Goal: Navigation & Orientation: Find specific page/section

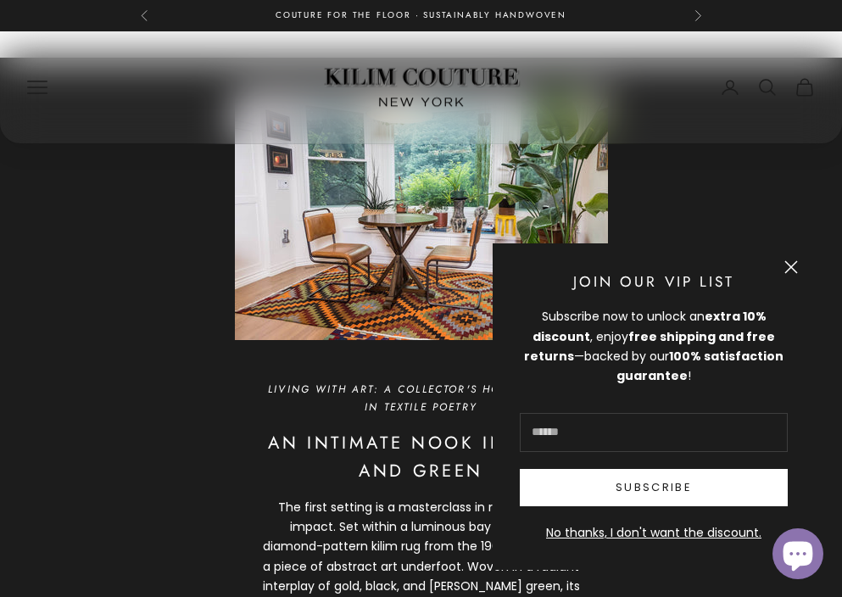
scroll to position [1140, 0]
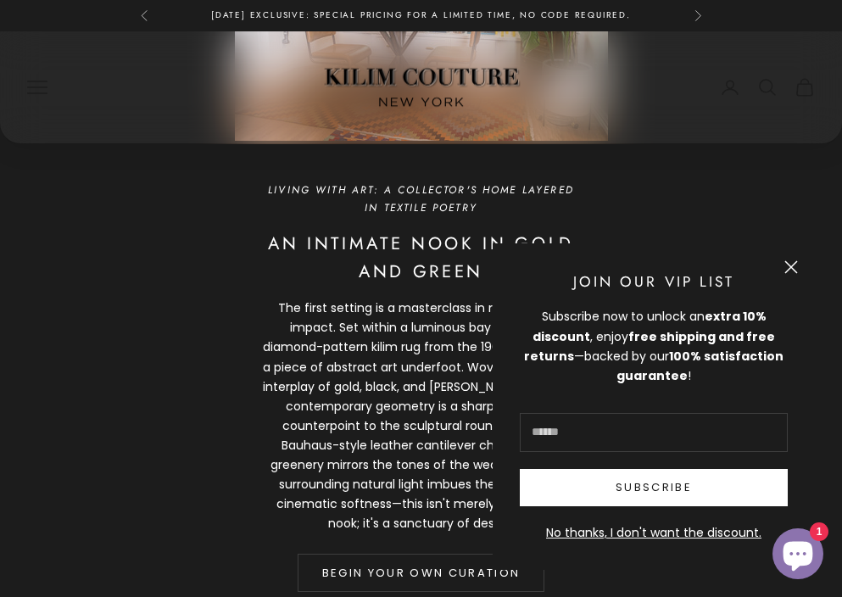
click at [786, 264] on button "Close" at bounding box center [791, 267] width 14 height 14
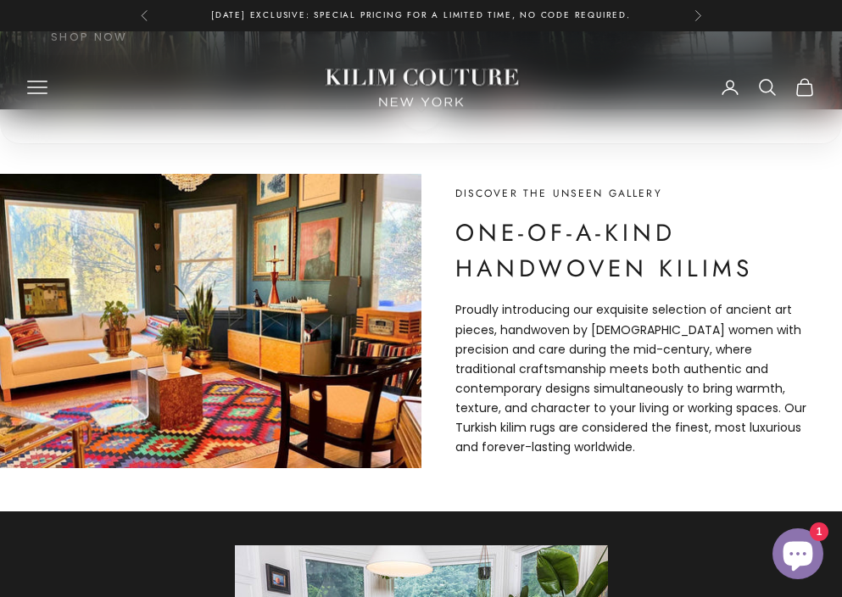
scroll to position [0, 0]
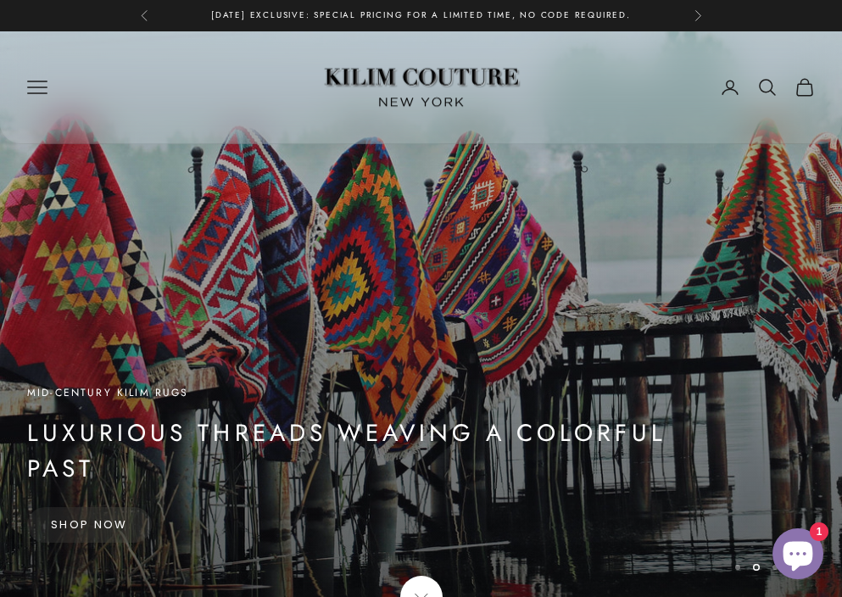
click at [41, 80] on icon "Primary navigation" at bounding box center [37, 87] width 20 height 20
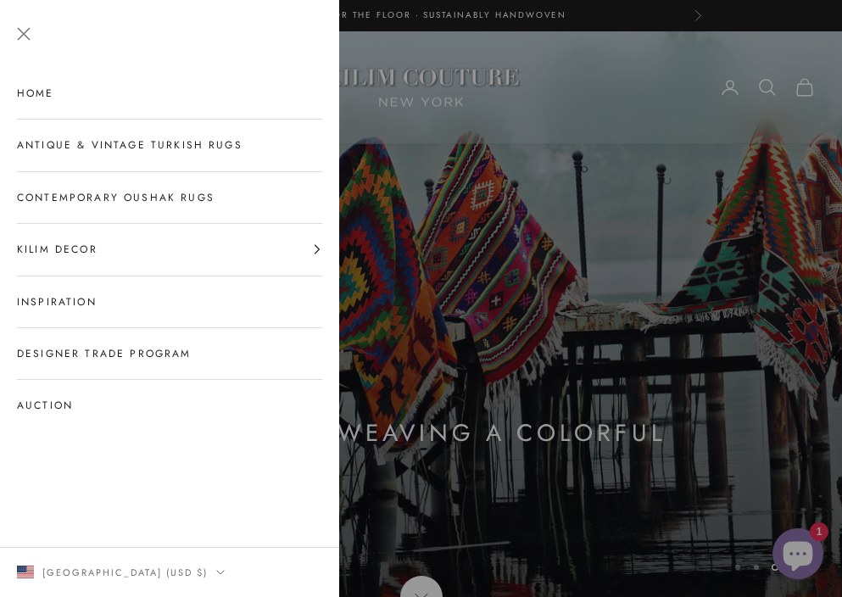
click at [80, 141] on link "Antique & Vintage Turkish Rugs" at bounding box center [169, 145] width 305 height 51
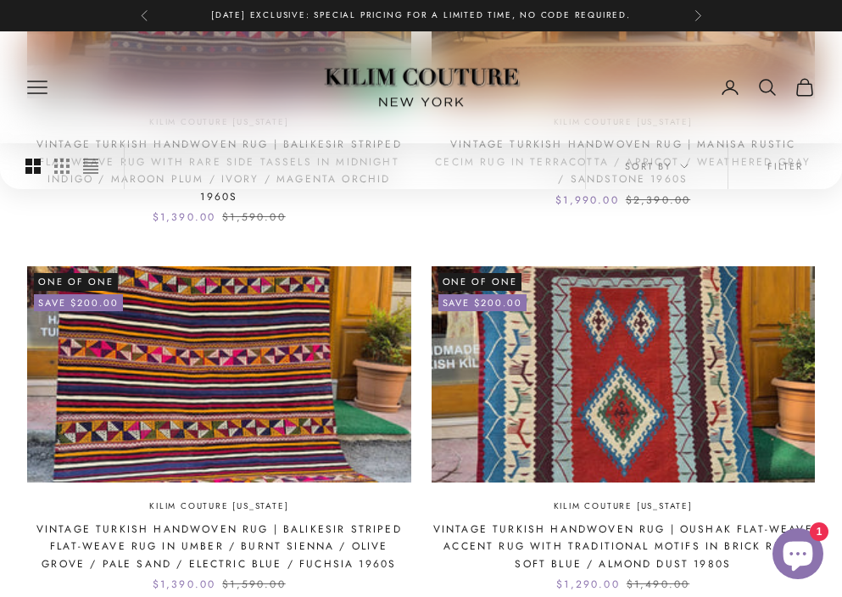
scroll to position [2226, 0]
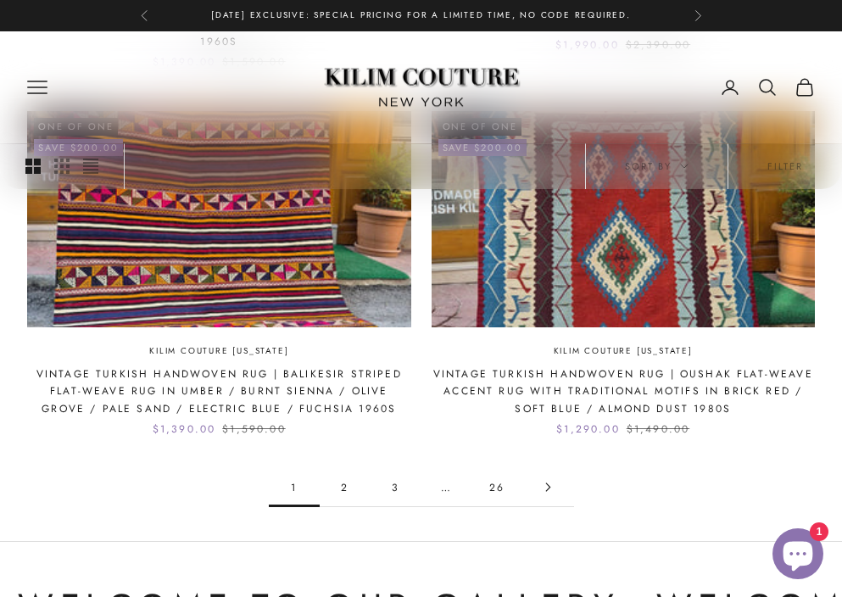
click at [346, 468] on link "2" at bounding box center [345, 487] width 51 height 38
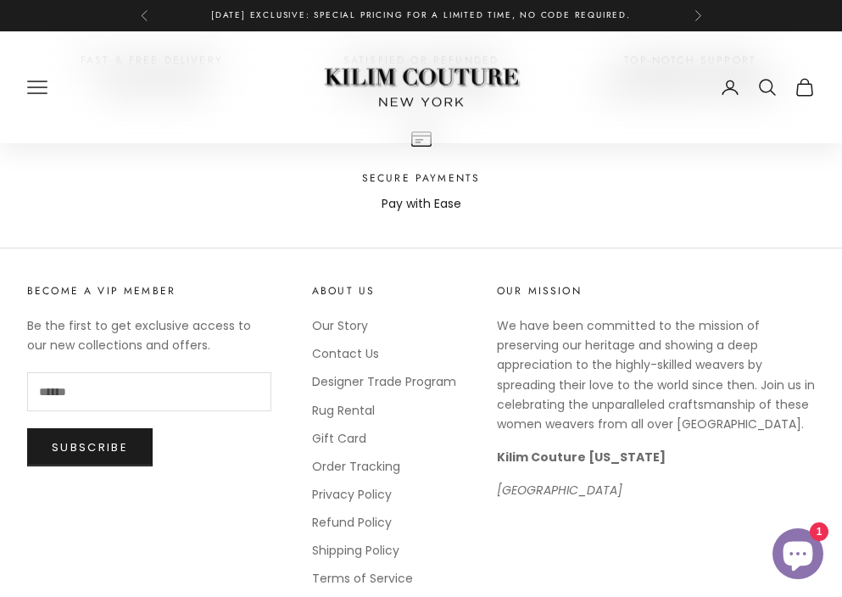
scroll to position [3164, 0]
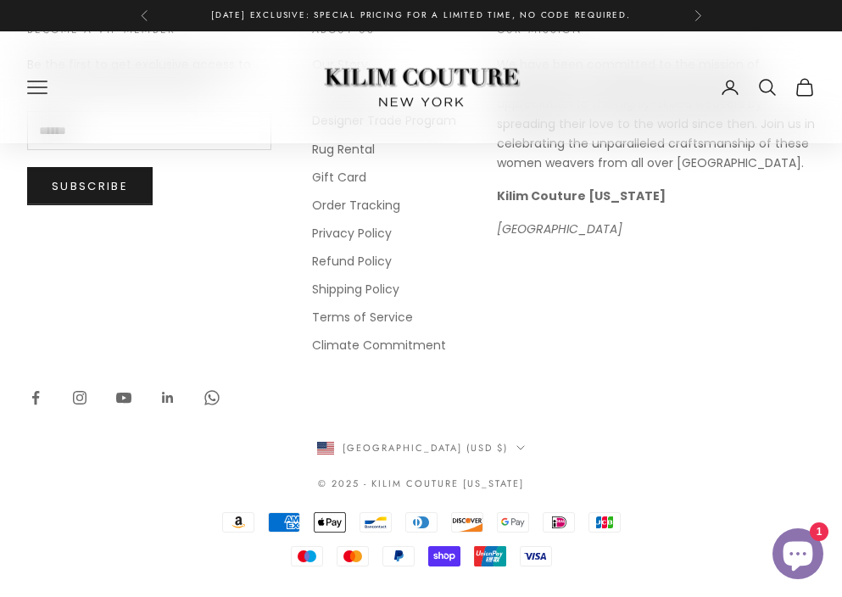
click at [32, 91] on icon "Primary navigation" at bounding box center [37, 87] width 20 height 20
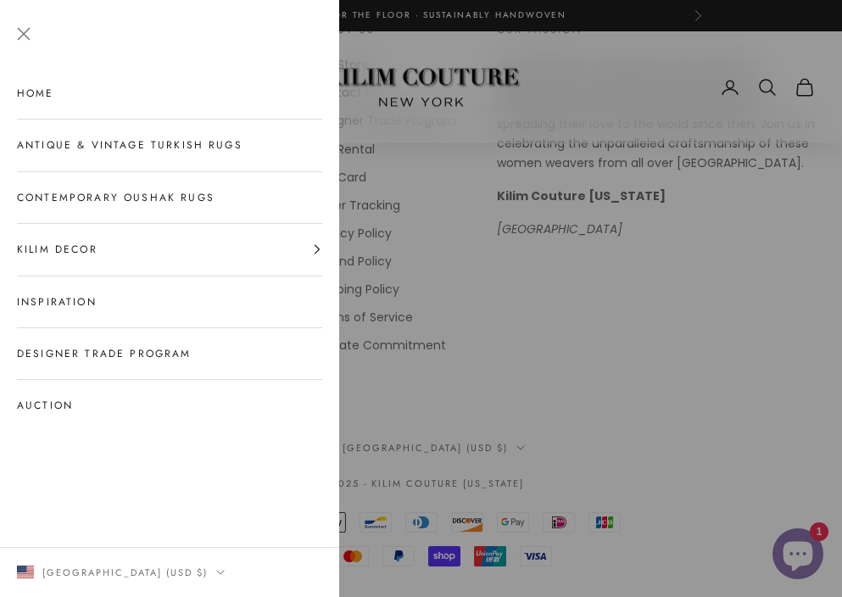
click at [63, 303] on link "Inspiration" at bounding box center [169, 301] width 305 height 51
